Goal: Check status: Verify the current state of an ongoing process or item

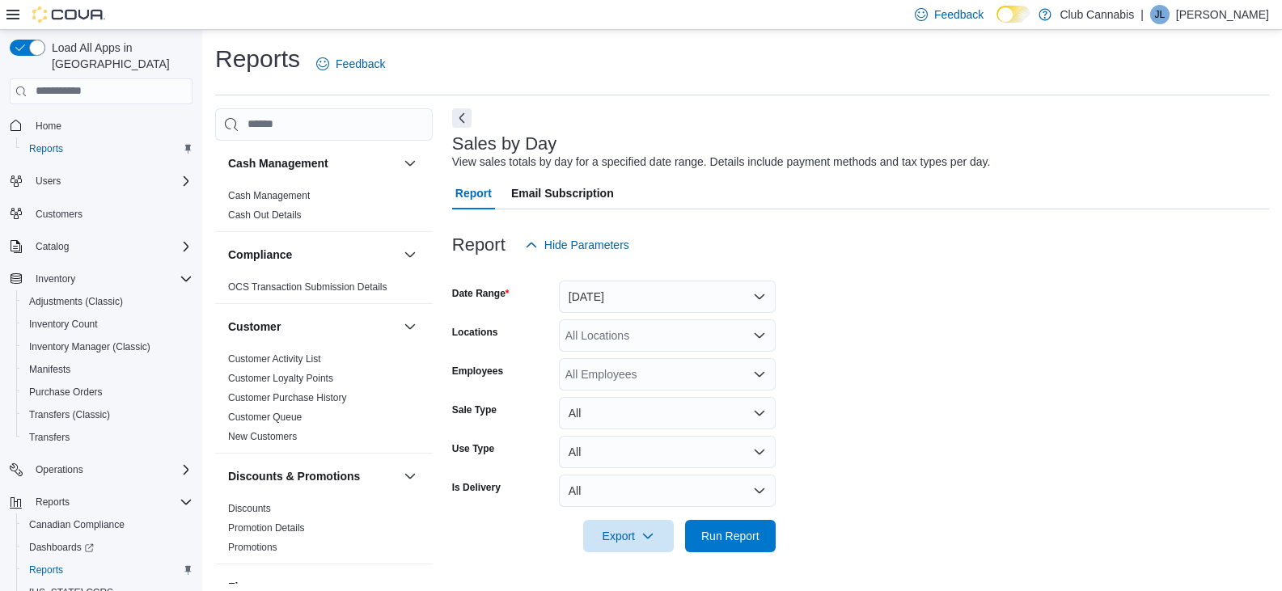
scroll to position [6, 0]
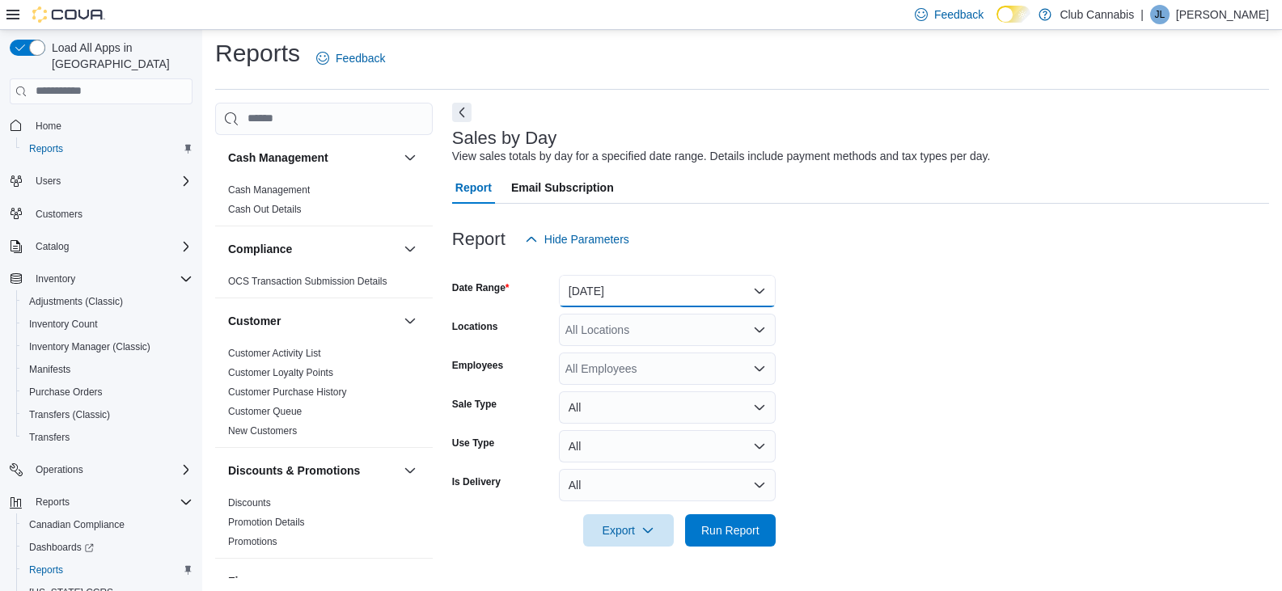
click at [762, 289] on button "[DATE]" at bounding box center [667, 291] width 217 height 32
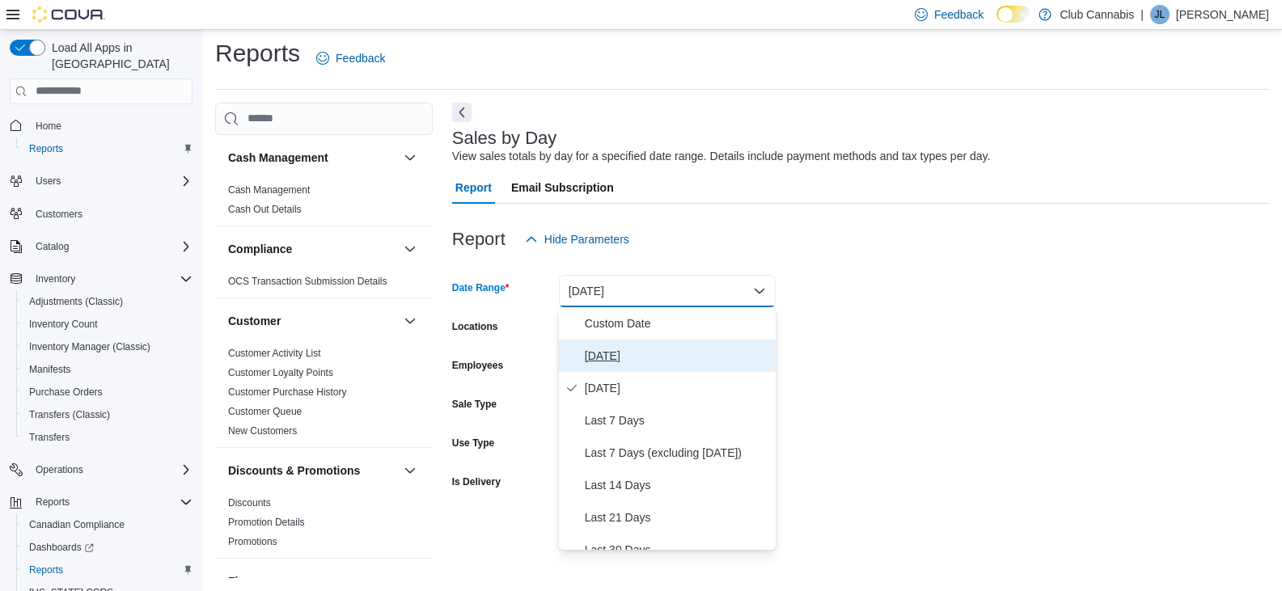
click at [591, 359] on span "[DATE]" at bounding box center [677, 355] width 184 height 19
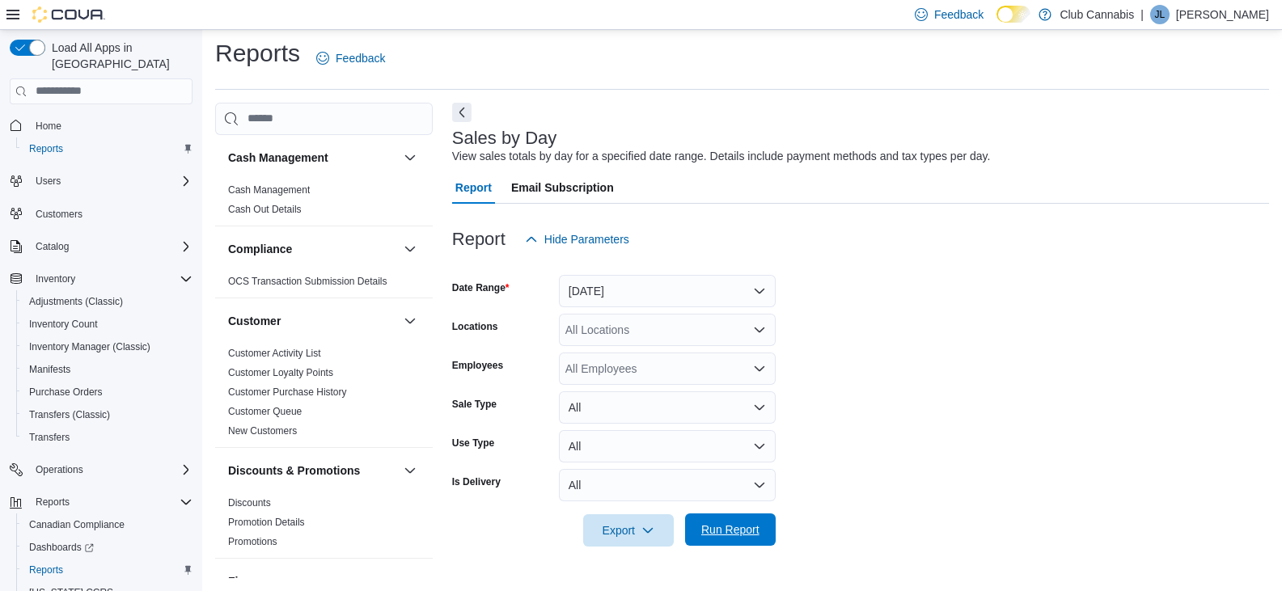
click at [735, 526] on span "Run Report" at bounding box center [730, 530] width 58 height 16
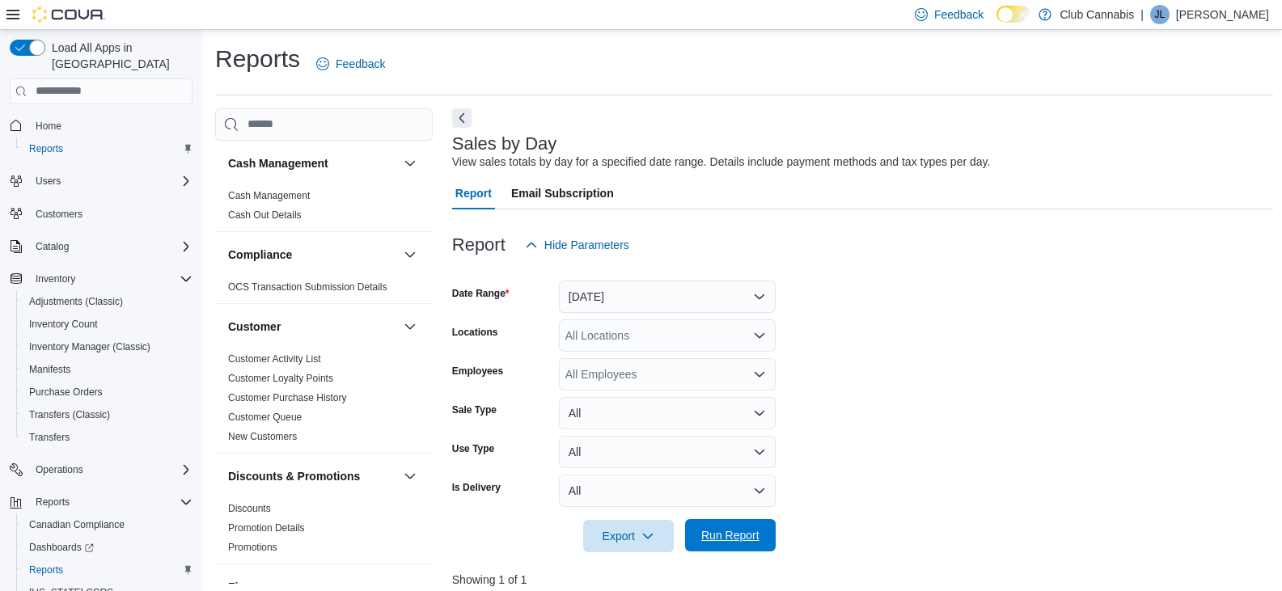
click at [726, 537] on span "Run Report" at bounding box center [730, 535] width 58 height 16
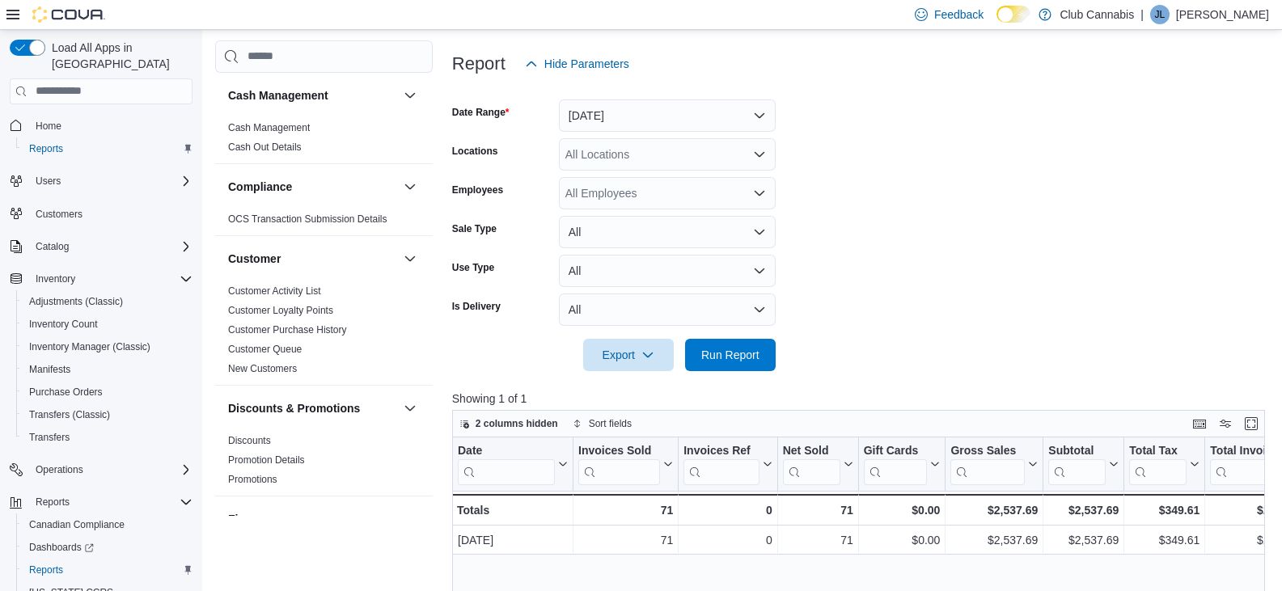
scroll to position [162, 0]
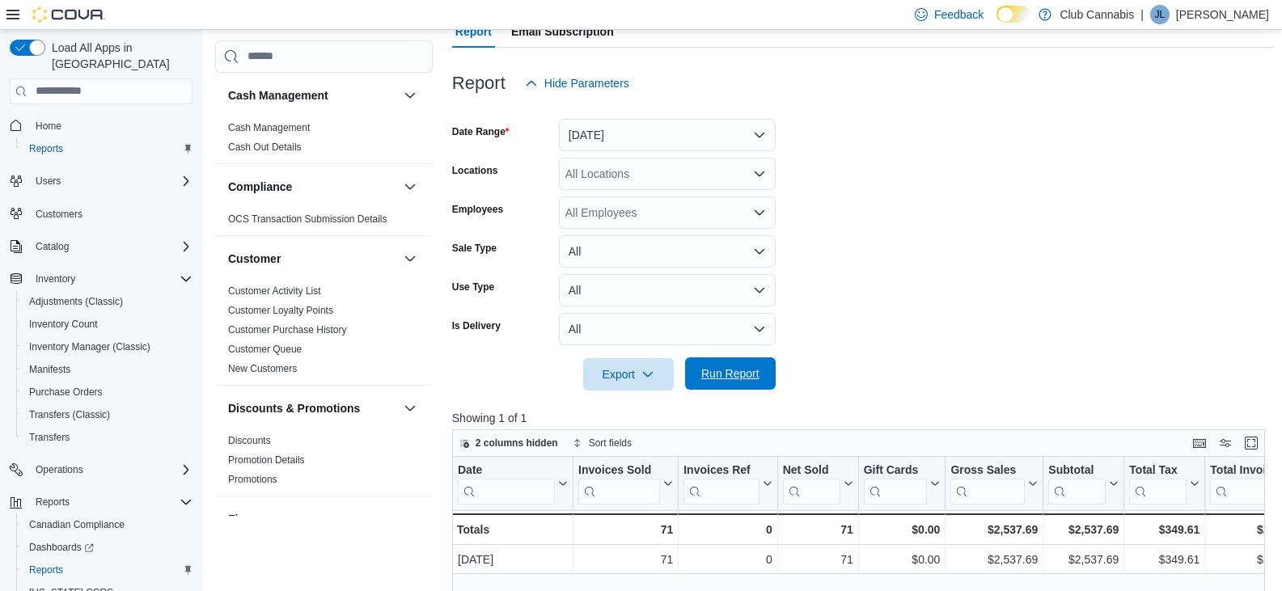
click at [729, 370] on span "Run Report" at bounding box center [730, 374] width 58 height 16
click at [714, 366] on span "Run Report" at bounding box center [730, 374] width 58 height 16
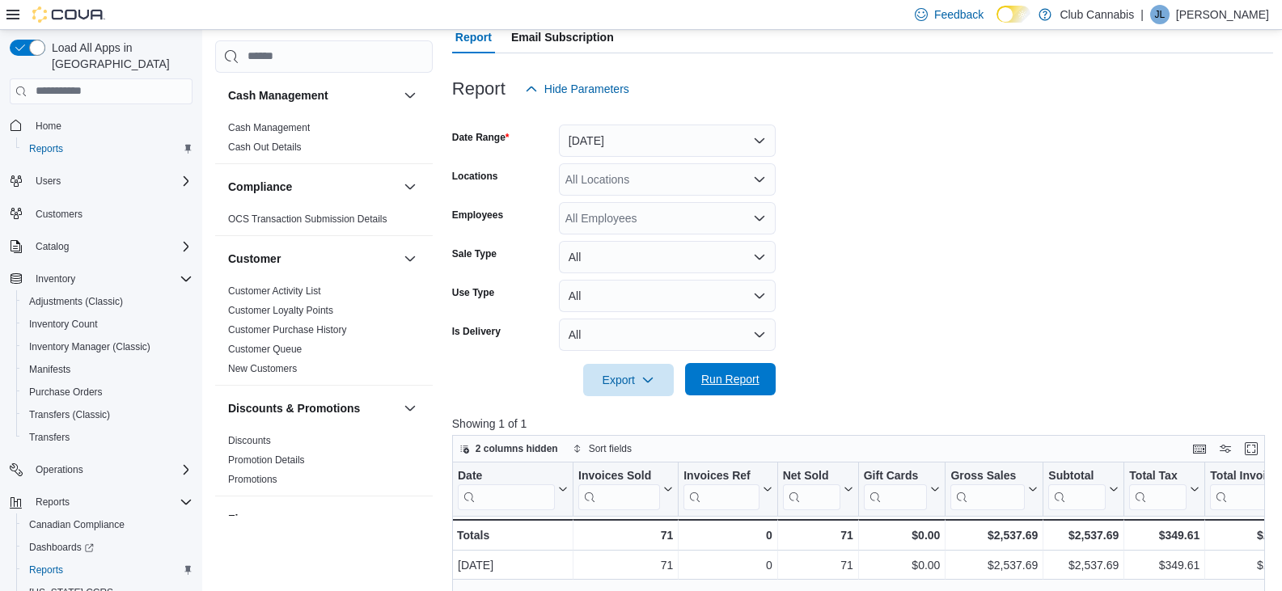
scroll to position [81, 0]
